Goal: Task Accomplishment & Management: Use online tool/utility

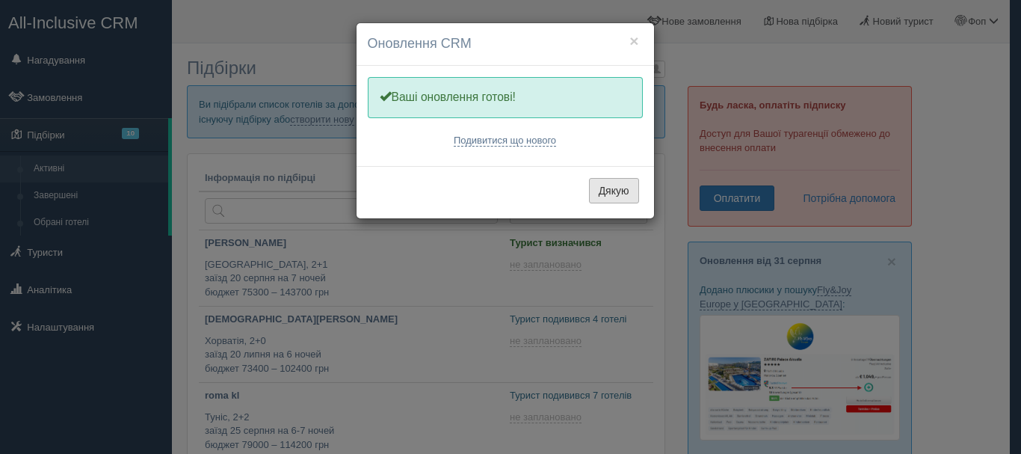
click at [593, 188] on button "Дякую" at bounding box center [614, 190] width 50 height 25
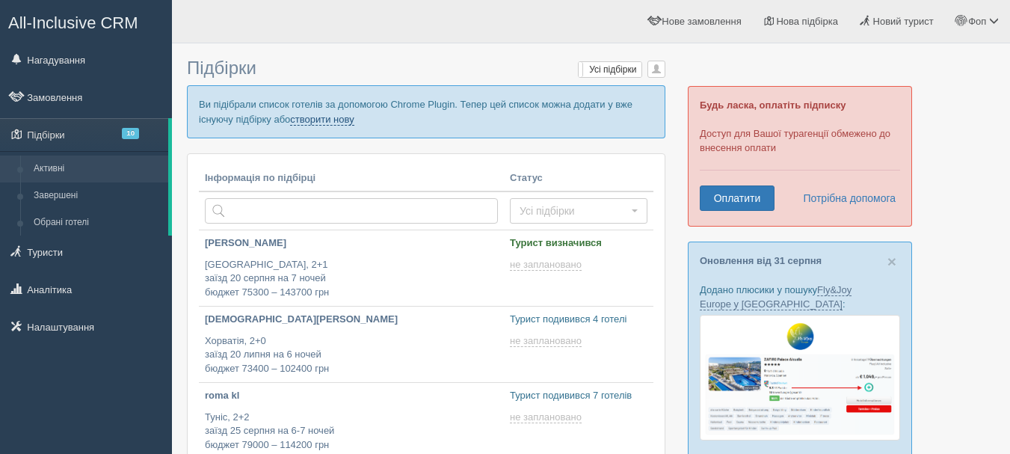
click at [337, 121] on link "створити нову" at bounding box center [322, 120] width 64 height 12
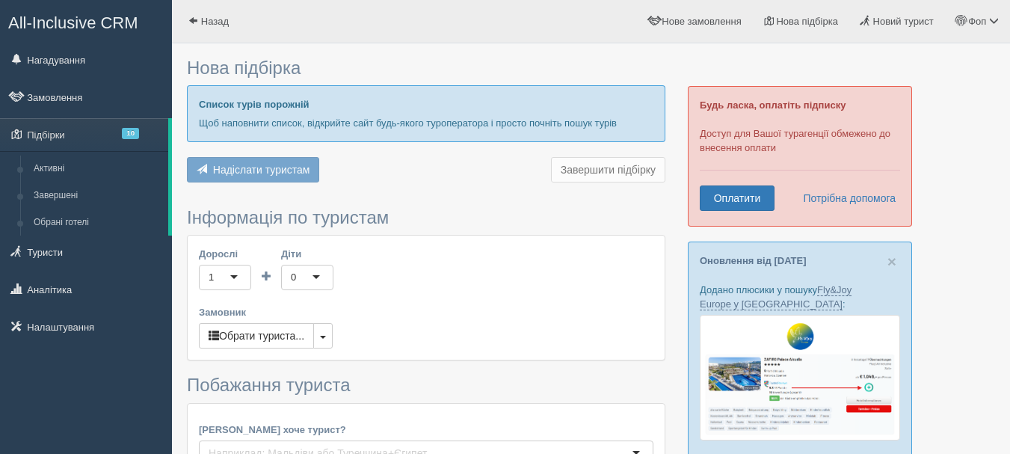
type input "7"
type input "49700"
type input "82500"
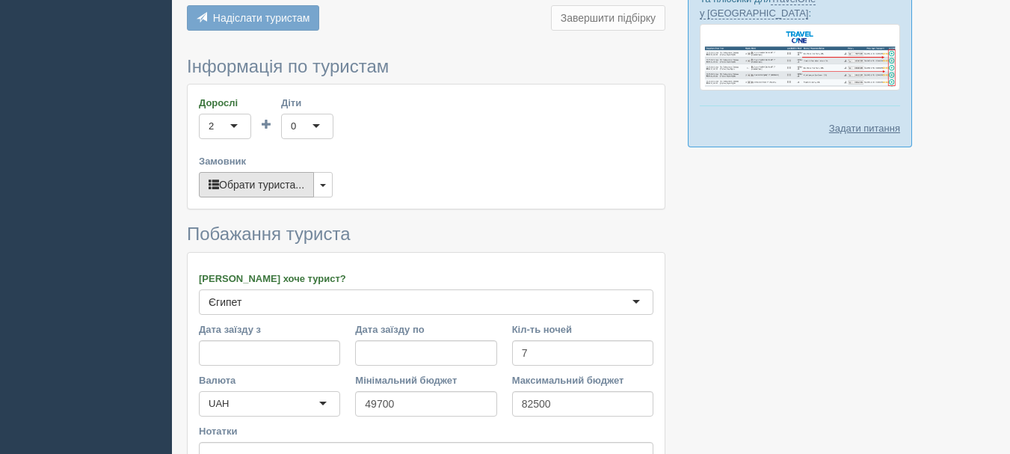
scroll to position [598, 0]
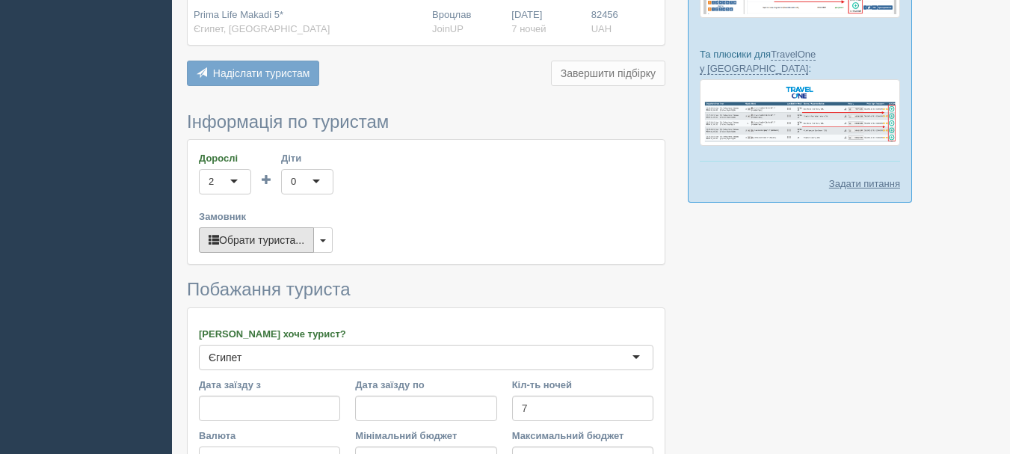
click at [274, 227] on button "Обрати туриста..." at bounding box center [256, 239] width 115 height 25
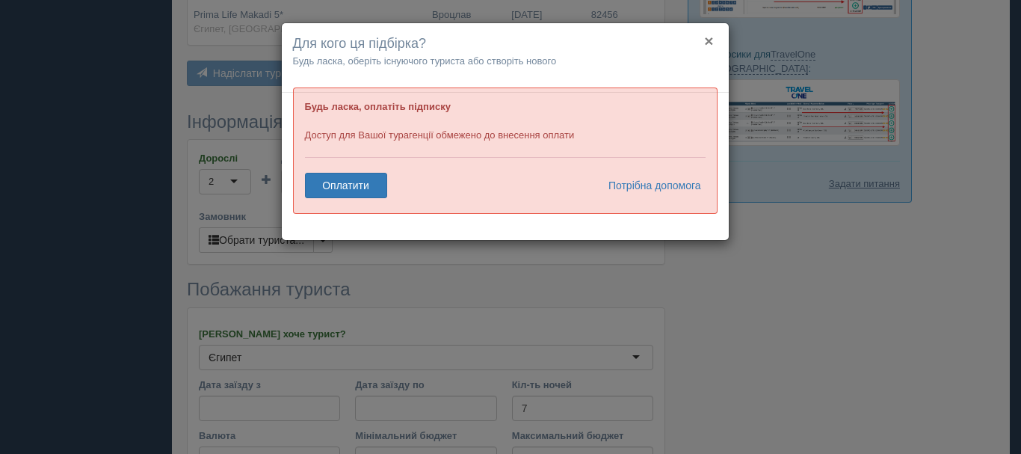
click at [712, 39] on button "×" at bounding box center [708, 41] width 9 height 16
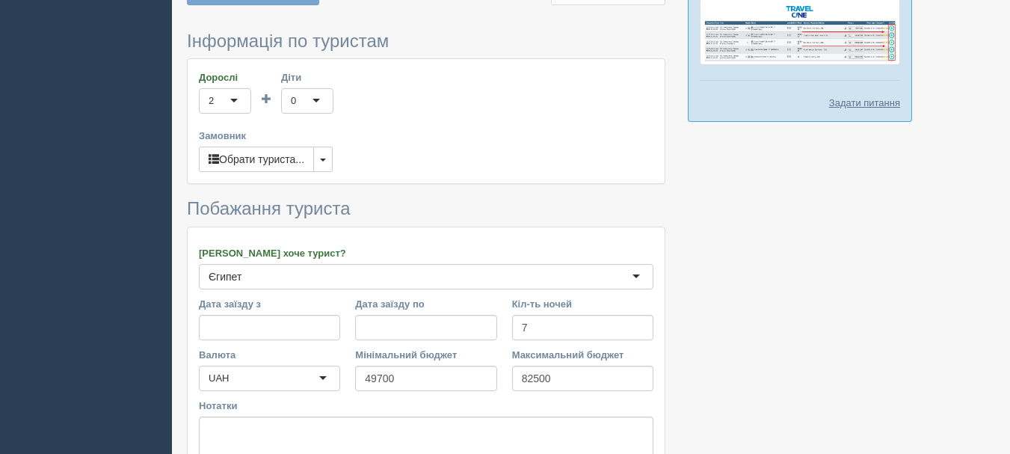
scroll to position [775, 0]
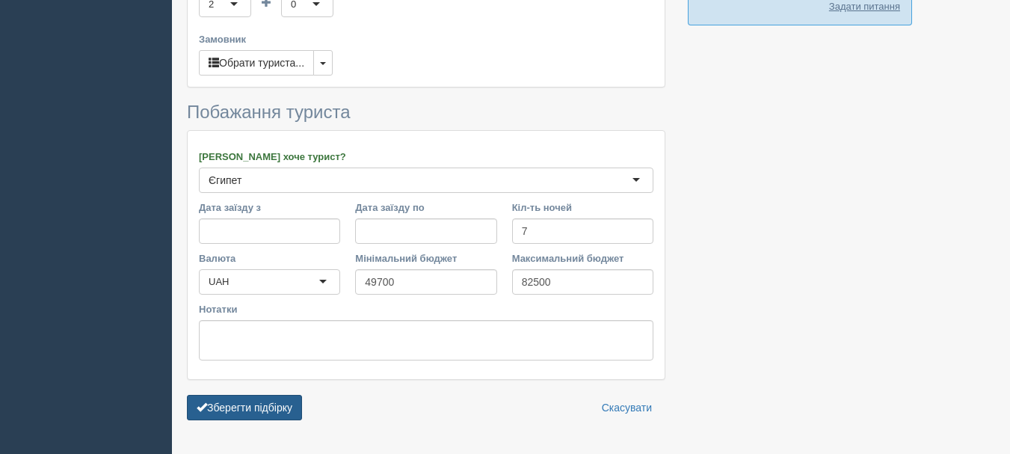
click at [250, 395] on button "Зберегти підбірку" at bounding box center [244, 407] width 115 height 25
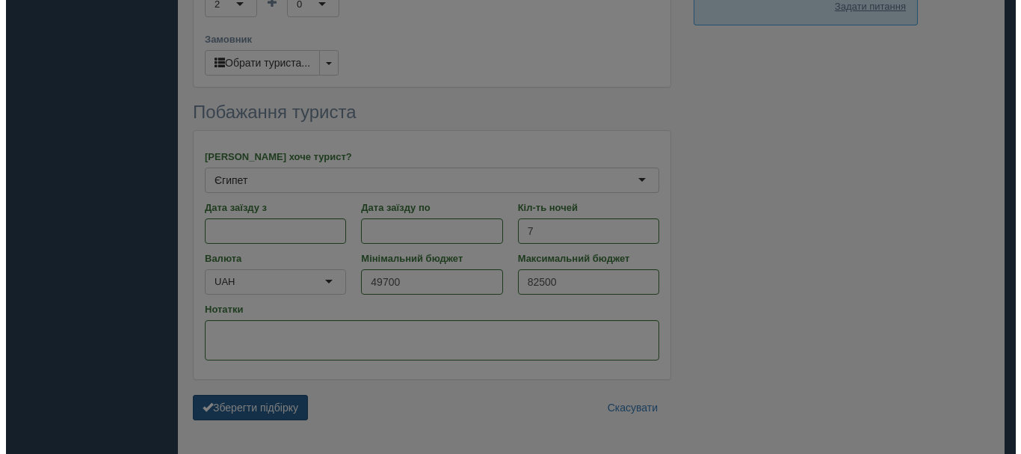
scroll to position [758, 0]
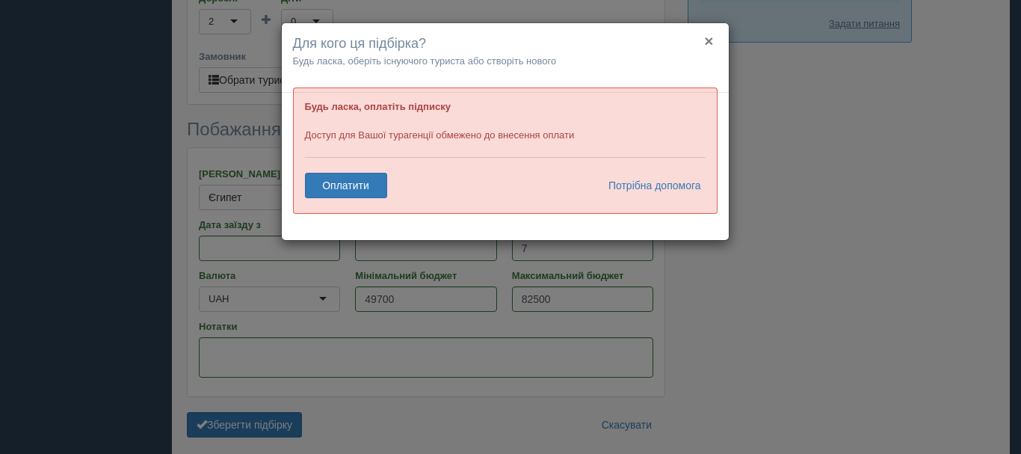
click at [712, 36] on button "×" at bounding box center [708, 41] width 9 height 16
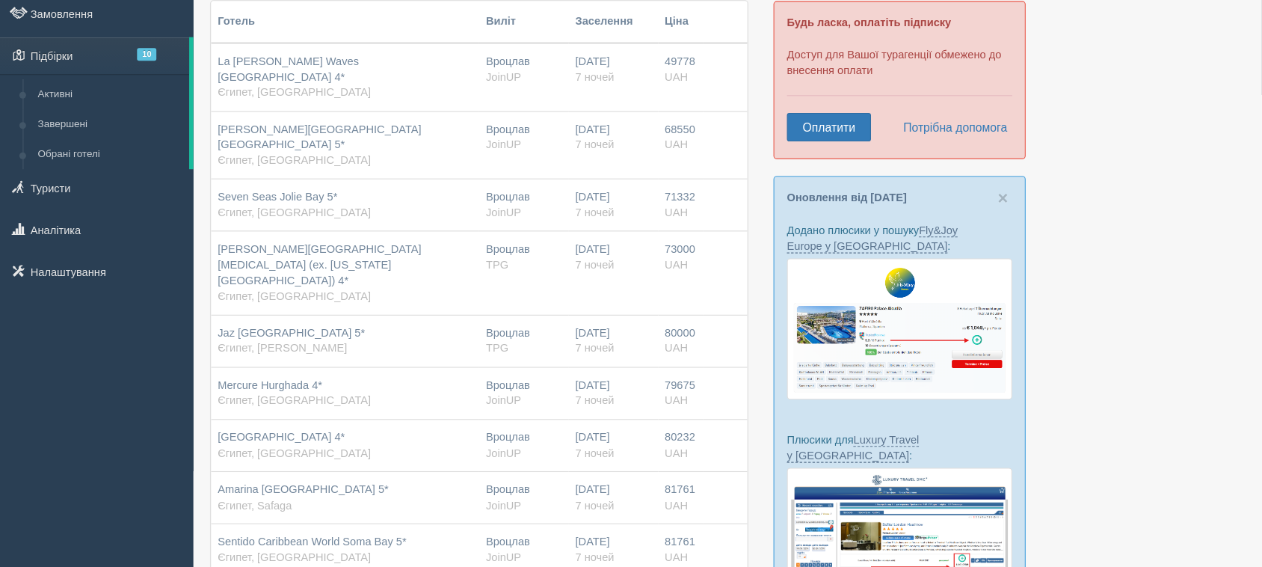
scroll to position [86, 0]
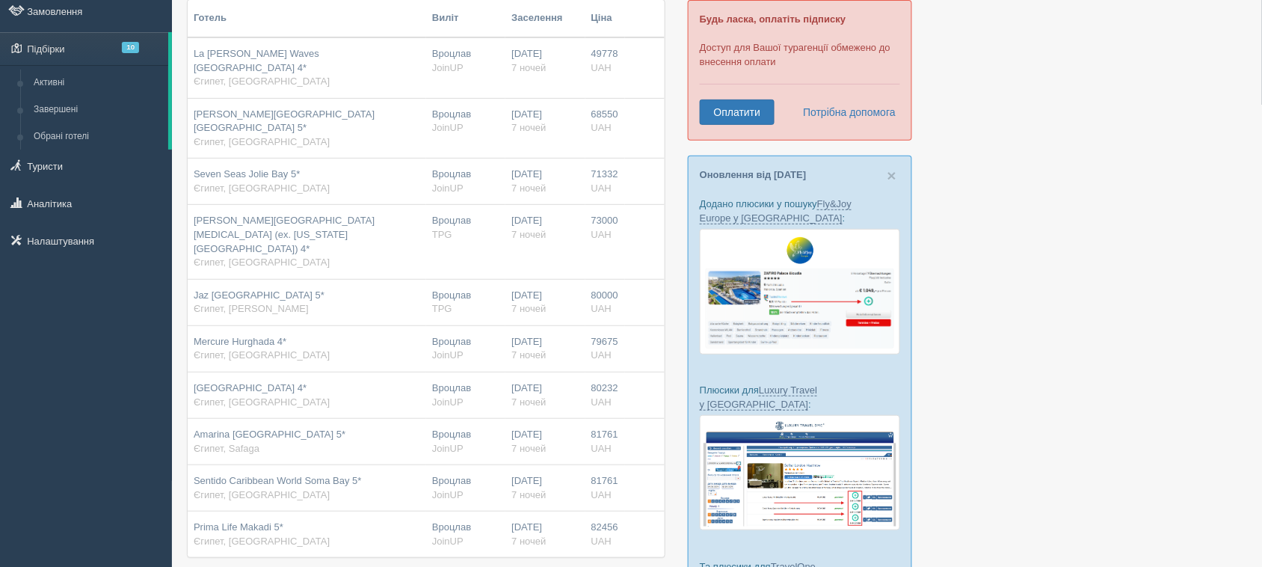
click at [0, 450] on div "All-Inclusive CRM Нагадування Замовлення Підбірки 10" at bounding box center [86, 197] width 172 height 567
